Goal: Task Accomplishment & Management: Complete application form

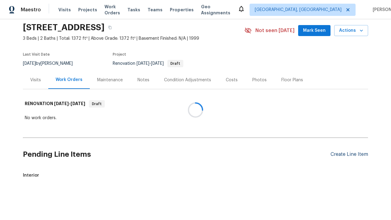
click at [349, 151] on div "Create Line Item" at bounding box center [349, 154] width 38 height 6
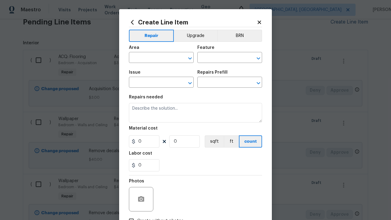
type input "Bedroom"
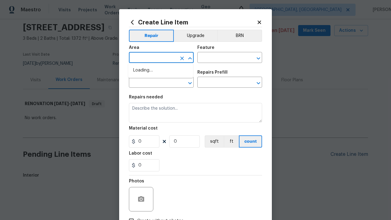
scroll to position [22, 0]
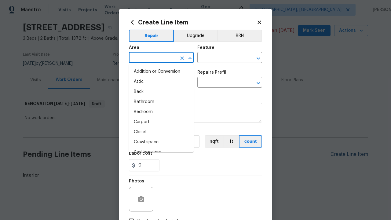
click at [161, 112] on li "Bedroom" at bounding box center [161, 112] width 65 height 10
type input "Bedroom"
type input "Flooring"
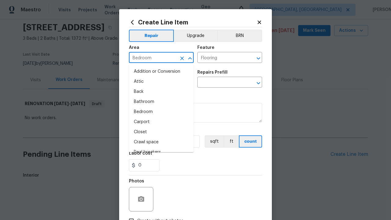
type input "Wallpaper"
type input "Remove decals"
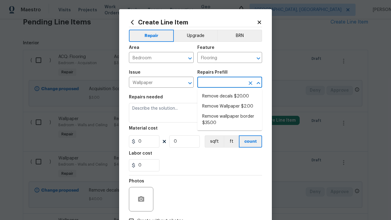
click at [230, 96] on li "Remove decals $20.00" at bounding box center [229, 96] width 65 height 10
type input "Walls and Ceiling"
type input "Remove decals $20.00"
type textarea "Remove decals from door/wall/ceiling"
type input "20"
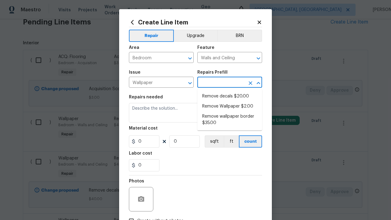
type input "1"
type input "Remove decals $20.00"
type input "2"
click at [213, 141] on button "sqft" at bounding box center [213, 141] width 19 height 12
click at [131, 215] on input "Create without photos" at bounding box center [131, 221] width 12 height 12
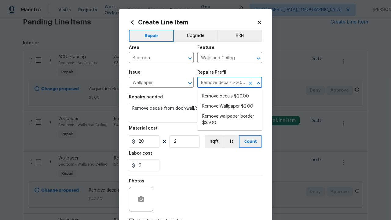
checkbox input "true"
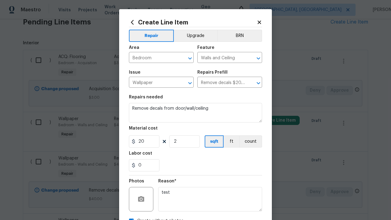
scroll to position [43, 0]
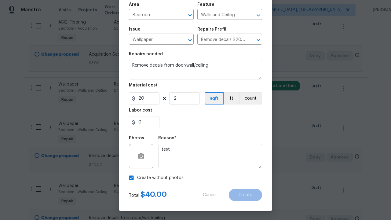
click at [41, 25] on input "checkbox" at bounding box center [40, 25] width 17 height 13
checkbox input "true"
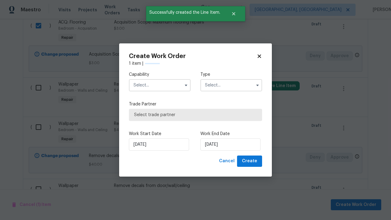
click at [160, 79] on input "text" at bounding box center [160, 85] width 62 height 12
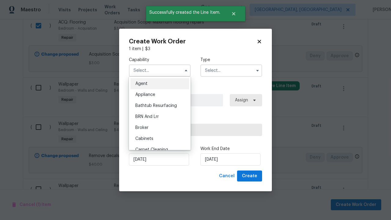
scroll to position [22, 0]
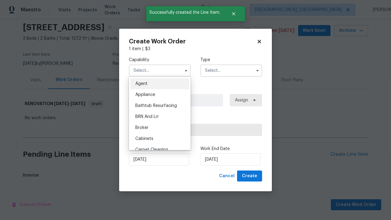
type input "General Contractor"
click at [231, 70] on input "text" at bounding box center [231, 70] width 62 height 12
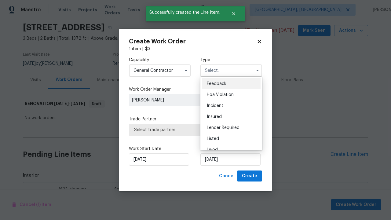
scroll to position [188, 0]
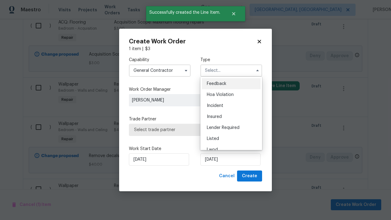
click at [218, 180] on span "Renovation" at bounding box center [218, 182] width 23 height 4
type input "Renovation"
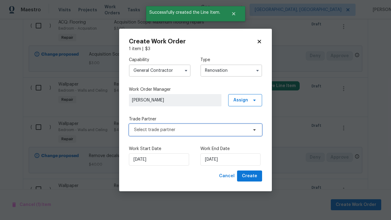
click at [191, 129] on span "Select trade partner" at bounding box center [191, 130] width 114 height 6
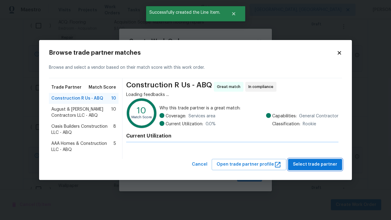
click at [316, 164] on span "Select trade partner" at bounding box center [315, 165] width 44 height 8
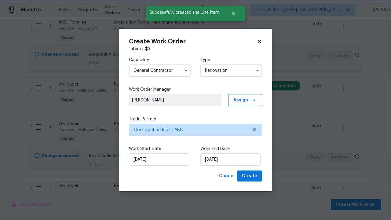
click at [250, 176] on span "Create" at bounding box center [249, 176] width 15 height 8
